Goal: Use online tool/utility: Utilize a website feature to perform a specific function

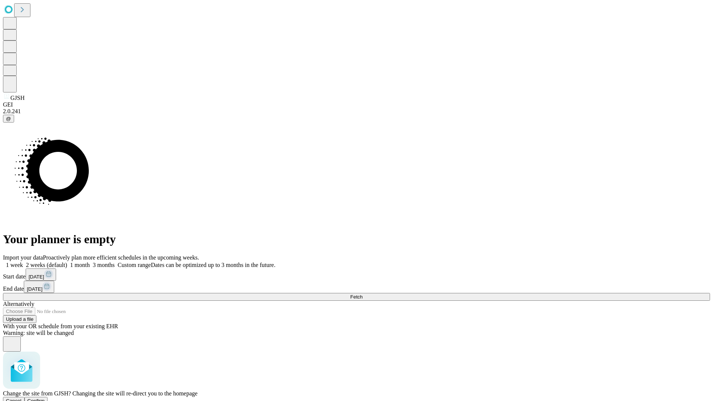
click at [45, 398] on span "Confirm" at bounding box center [35, 401] width 17 height 6
click at [67, 262] on label "2 weeks (default)" at bounding box center [45, 265] width 44 height 6
click at [362, 294] on span "Fetch" at bounding box center [356, 297] width 12 height 6
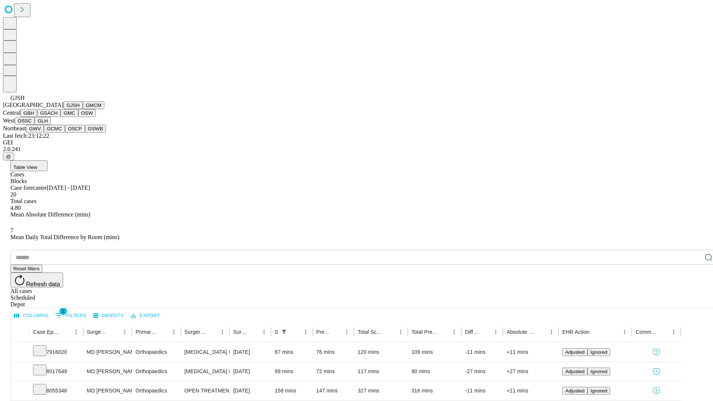
click at [83, 109] on button "GMCM" at bounding box center [94, 105] width 22 height 8
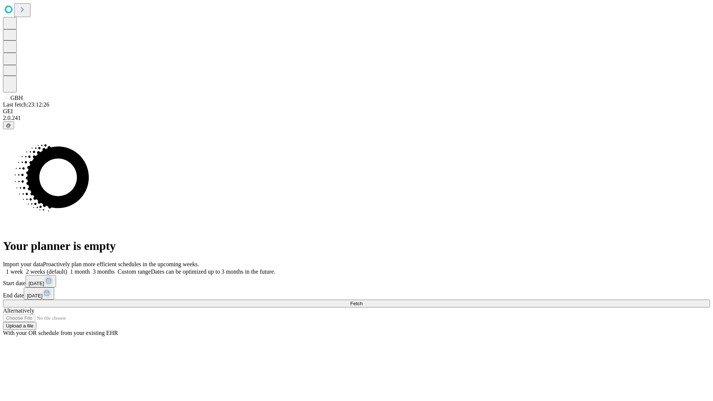
click at [67, 268] on label "2 weeks (default)" at bounding box center [45, 271] width 44 height 6
click at [362, 301] on span "Fetch" at bounding box center [356, 304] width 12 height 6
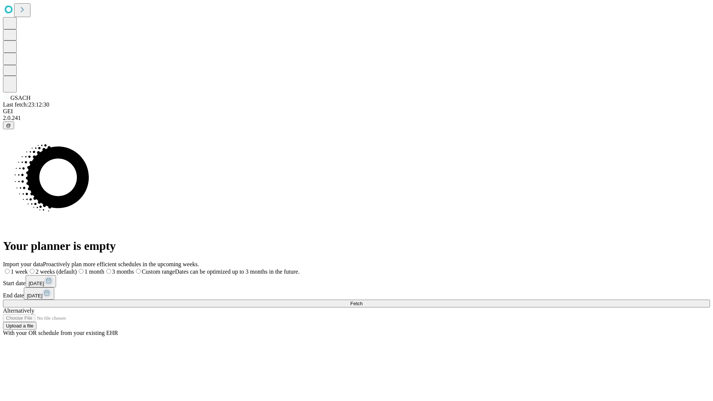
click at [77, 268] on label "2 weeks (default)" at bounding box center [52, 271] width 49 height 6
click at [362, 301] on span "Fetch" at bounding box center [356, 304] width 12 height 6
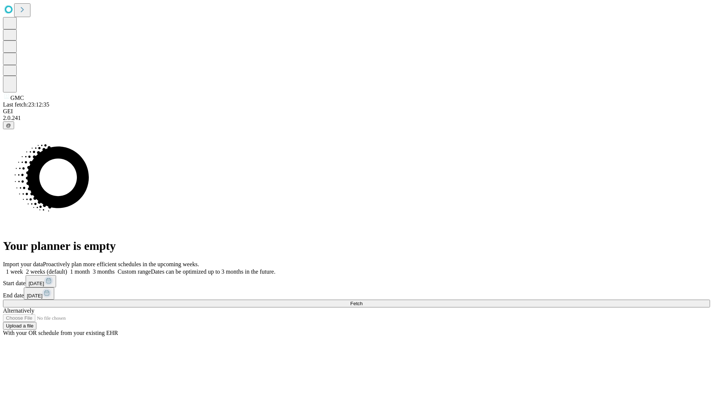
click at [67, 268] on label "2 weeks (default)" at bounding box center [45, 271] width 44 height 6
click at [362, 301] on span "Fetch" at bounding box center [356, 304] width 12 height 6
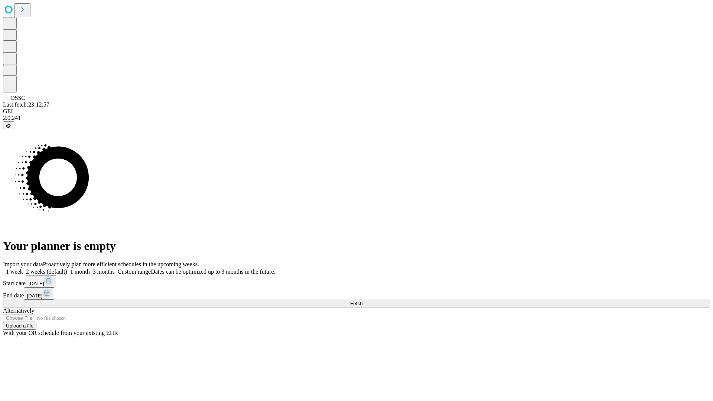
click at [67, 268] on label "2 weeks (default)" at bounding box center [45, 271] width 44 height 6
click at [362, 301] on span "Fetch" at bounding box center [356, 304] width 12 height 6
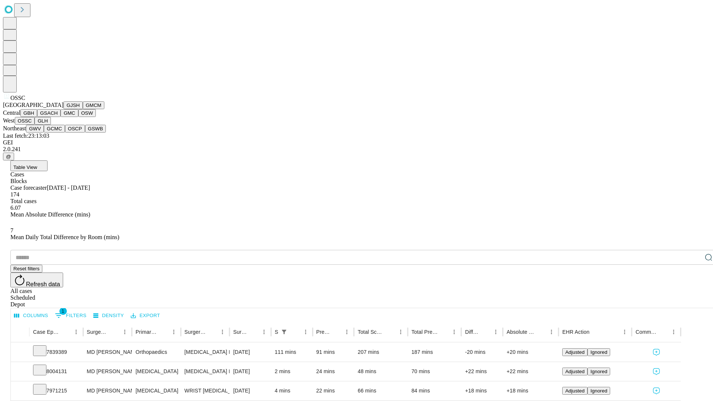
click at [50, 125] on button "GLH" at bounding box center [43, 121] width 16 height 8
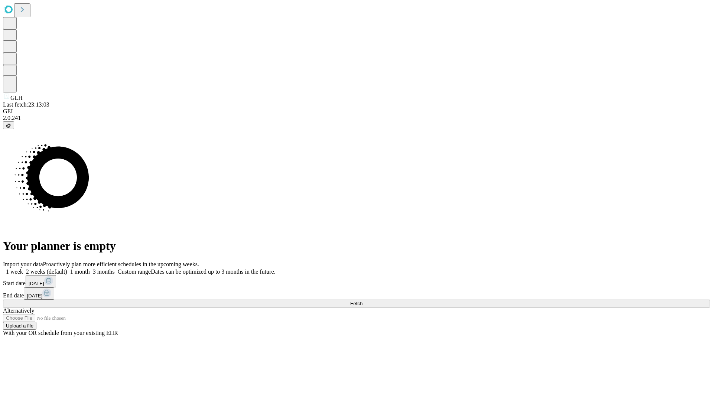
click at [67, 268] on label "2 weeks (default)" at bounding box center [45, 271] width 44 height 6
click at [362, 301] on span "Fetch" at bounding box center [356, 304] width 12 height 6
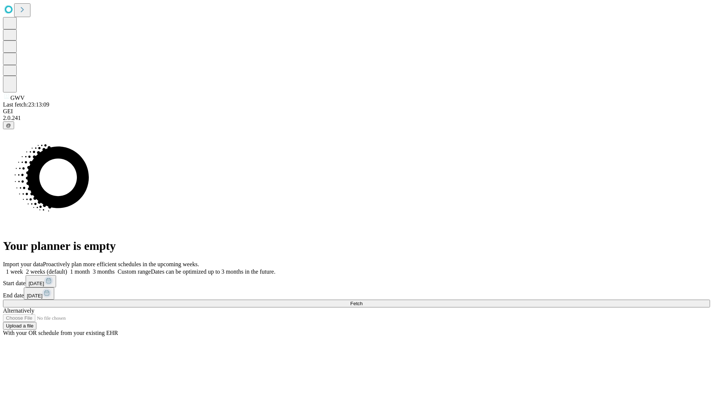
click at [67, 268] on label "2 weeks (default)" at bounding box center [45, 271] width 44 height 6
click at [362, 301] on span "Fetch" at bounding box center [356, 304] width 12 height 6
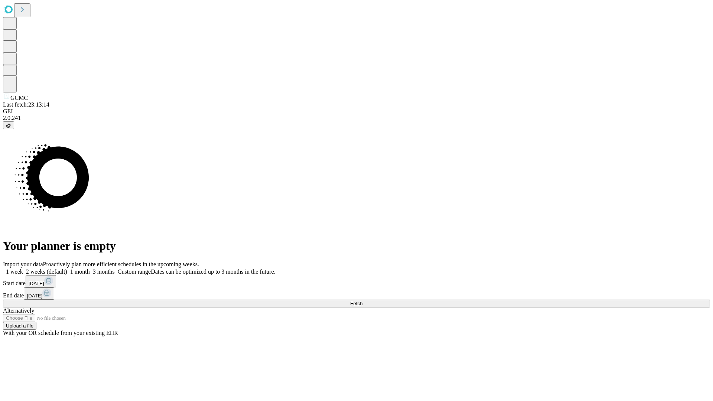
click at [67, 268] on label "2 weeks (default)" at bounding box center [45, 271] width 44 height 6
click at [362, 301] on span "Fetch" at bounding box center [356, 304] width 12 height 6
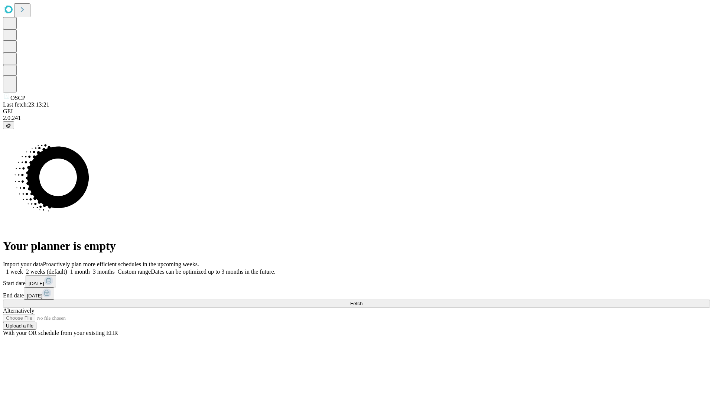
click at [67, 268] on label "2 weeks (default)" at bounding box center [45, 271] width 44 height 6
click at [362, 301] on span "Fetch" at bounding box center [356, 304] width 12 height 6
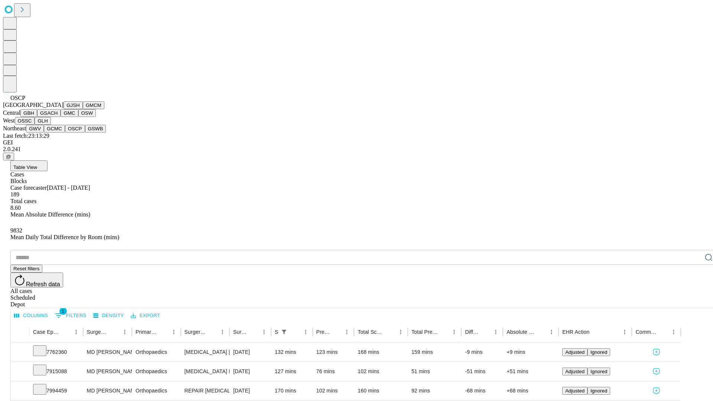
click at [85, 133] on button "GSWB" at bounding box center [95, 129] width 21 height 8
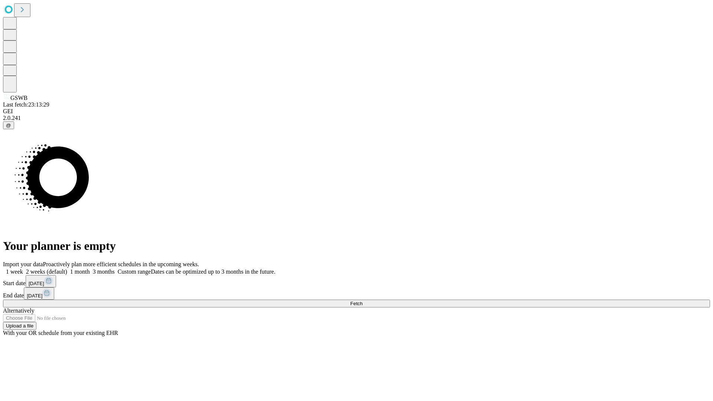
click at [67, 268] on label "2 weeks (default)" at bounding box center [45, 271] width 44 height 6
click at [362, 301] on span "Fetch" at bounding box center [356, 304] width 12 height 6
